Goal: Find specific page/section: Find specific page/section

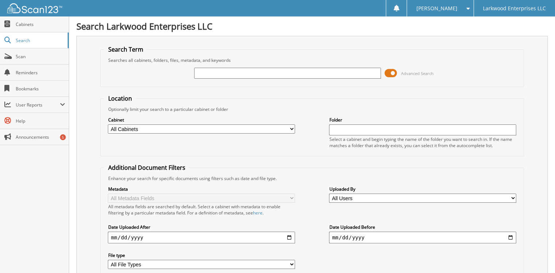
click at [207, 72] on input "text" at bounding box center [287, 73] width 187 height 11
type input "10926"
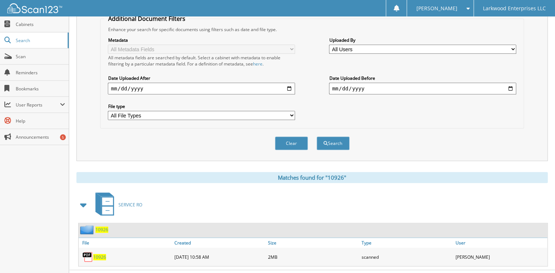
scroll to position [157, 0]
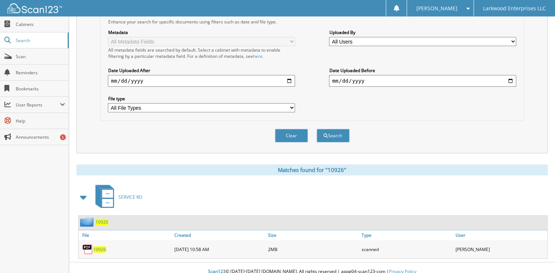
click at [98, 246] on span "10926" at bounding box center [99, 249] width 13 height 6
